Goal: Information Seeking & Learning: Learn about a topic

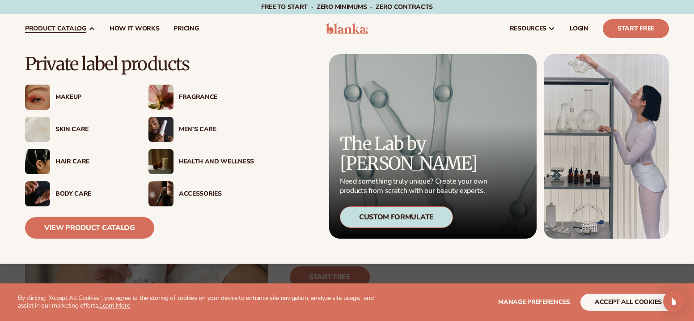
click at [41, 94] on img at bounding box center [37, 97] width 25 height 25
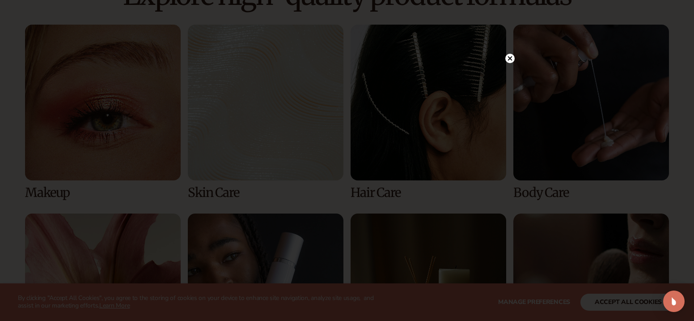
scroll to position [651, 0]
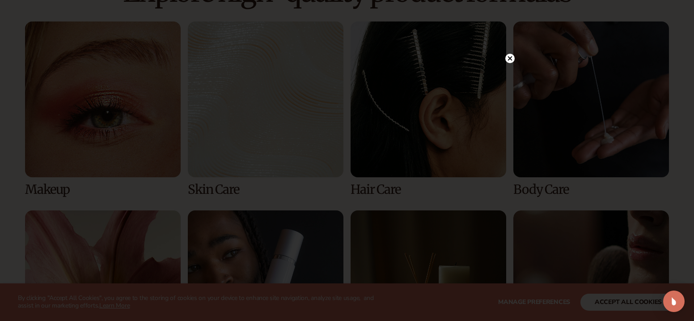
click at [508, 60] on icon at bounding box center [510, 58] width 4 height 4
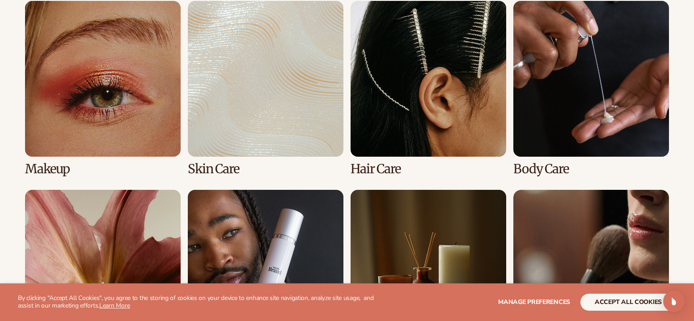
scroll to position [681, 0]
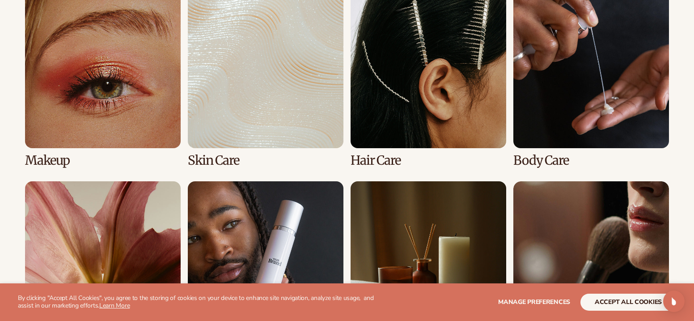
click at [82, 84] on link "1 / 8" at bounding box center [103, 79] width 156 height 175
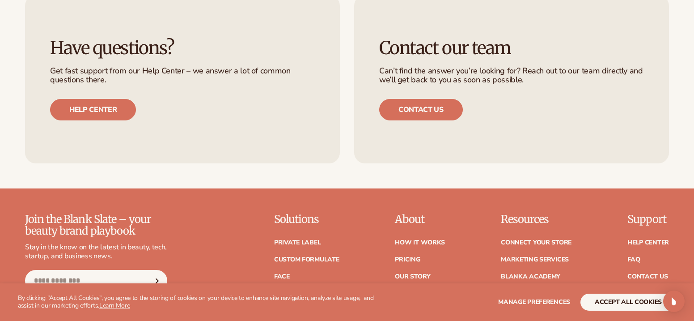
scroll to position [1625, 0]
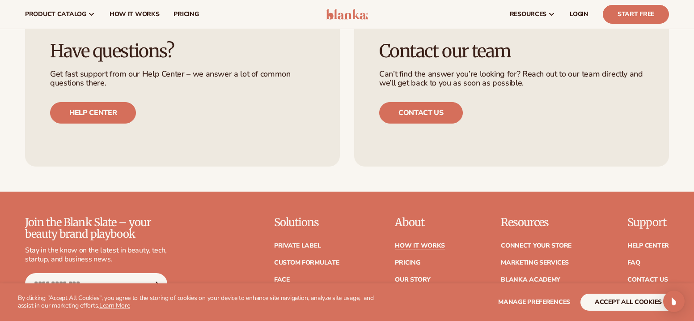
click at [407, 248] on link "How It Works" at bounding box center [420, 245] width 50 height 6
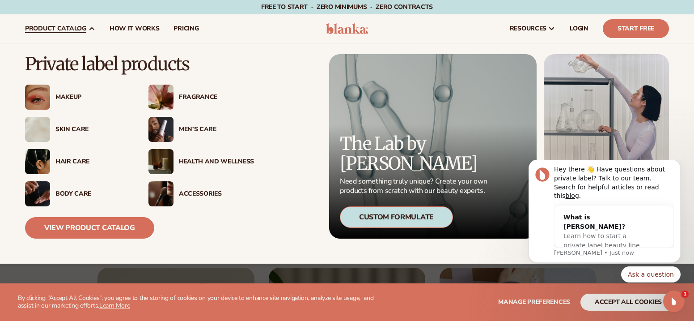
click at [61, 97] on div "Makeup" at bounding box center [92, 97] width 75 height 8
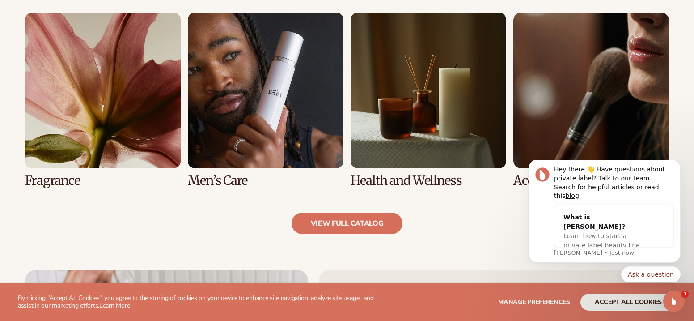
scroll to position [850, 0]
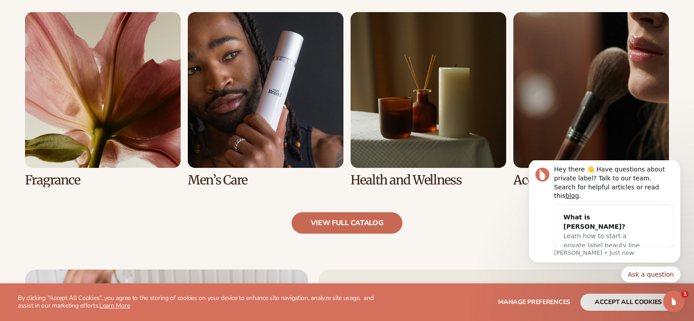
click at [328, 227] on link "view full catalog" at bounding box center [347, 222] width 111 height 21
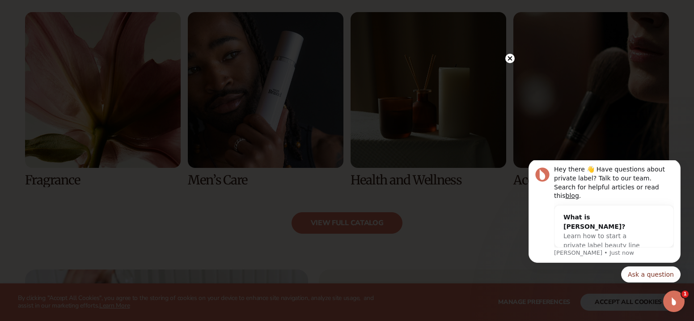
click at [509, 61] on circle at bounding box center [509, 58] width 9 height 9
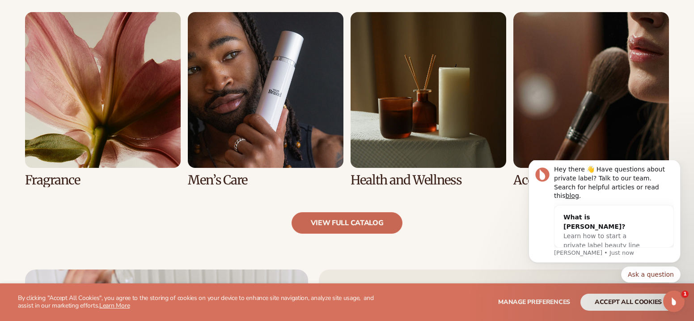
click at [357, 220] on link "view full catalog" at bounding box center [347, 222] width 111 height 21
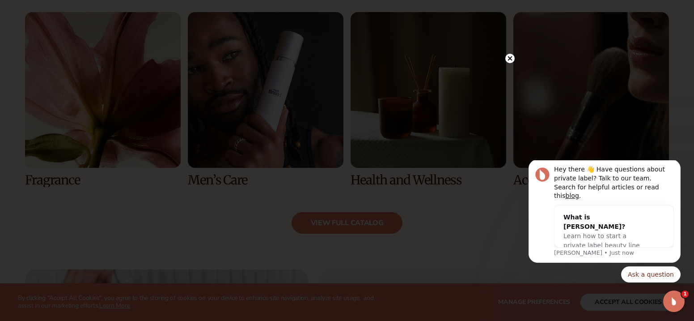
click at [512, 56] on circle at bounding box center [509, 58] width 9 height 9
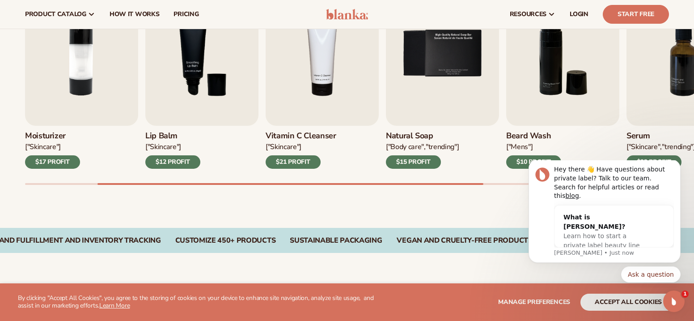
scroll to position [0, 0]
